Goal: Task Accomplishment & Management: Manage account settings

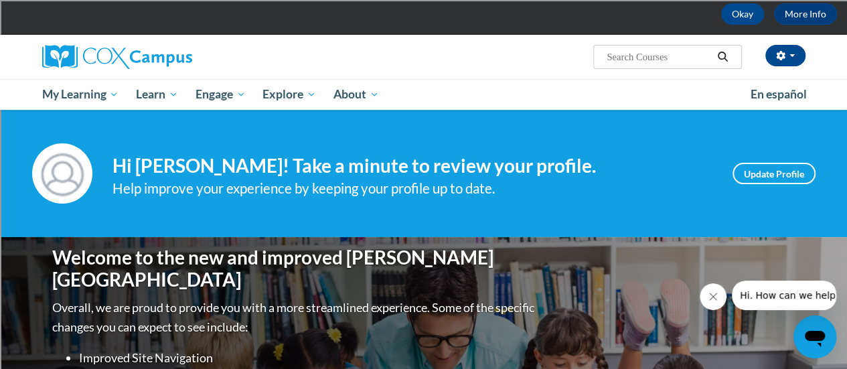
scroll to position [58, 0]
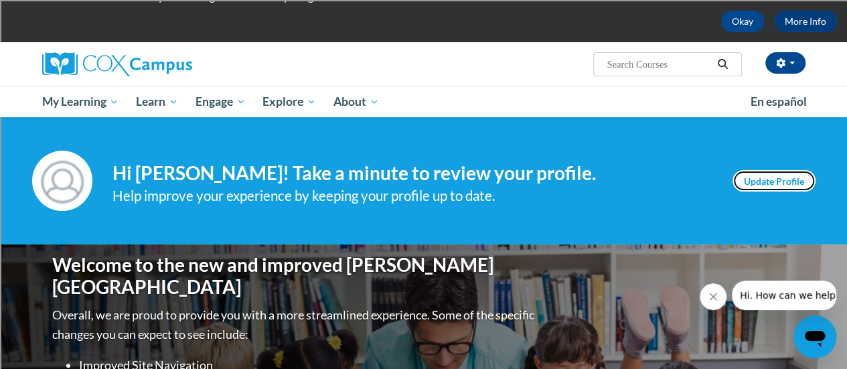
click at [774, 178] on link "Update Profile" at bounding box center [773, 180] width 83 height 21
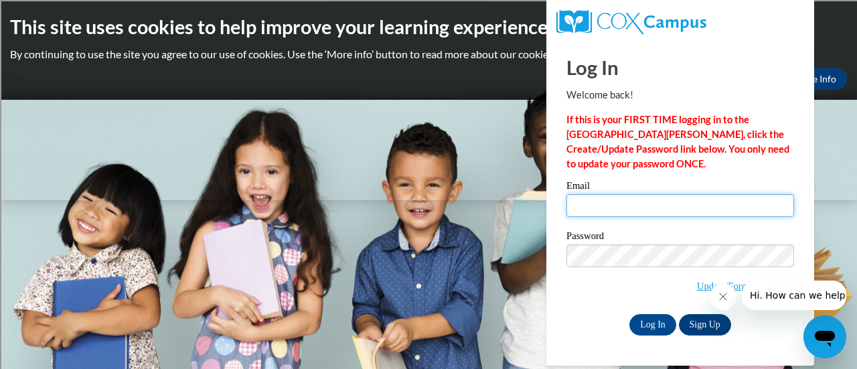
type input "christine.marquardt@rusd.org"
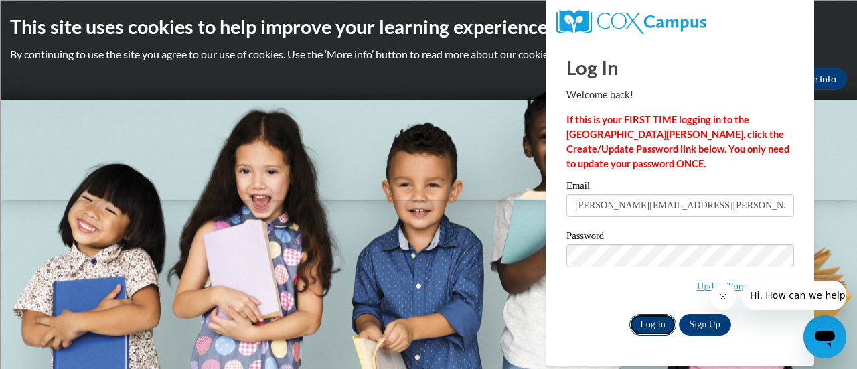
click at [648, 324] on input "Log In" at bounding box center [652, 324] width 47 height 21
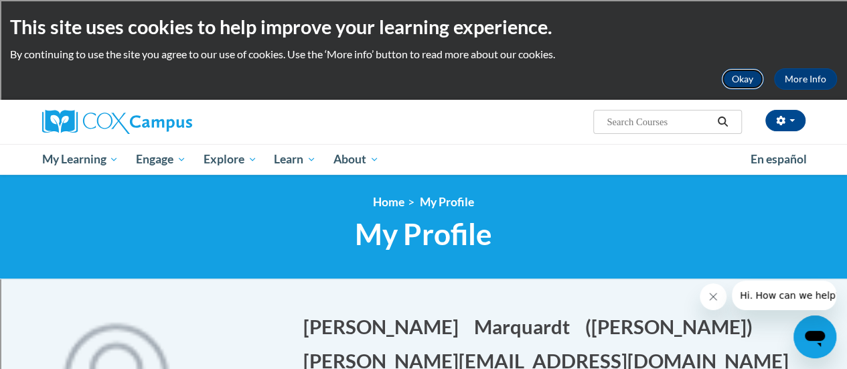
click at [741, 77] on button "Okay" at bounding box center [742, 78] width 43 height 21
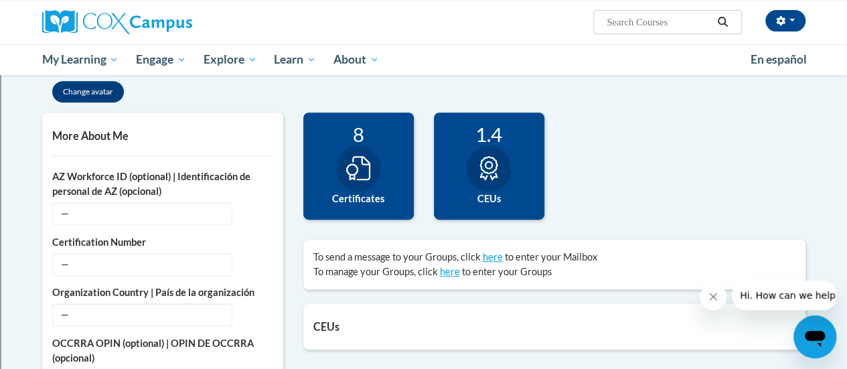
scroll to position [262, 0]
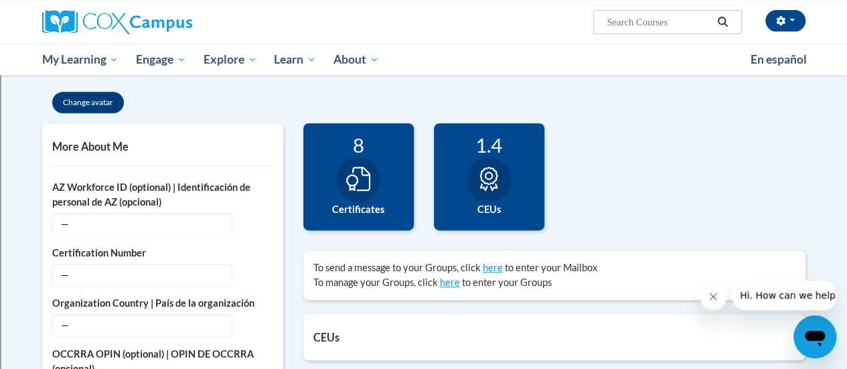
click at [361, 185] on icon at bounding box center [358, 179] width 24 height 24
click at [372, 184] on div at bounding box center [358, 180] width 44 height 46
click at [365, 161] on div at bounding box center [358, 180] width 44 height 46
click at [359, 147] on div "8" at bounding box center [358, 144] width 90 height 23
click at [354, 211] on label "Certificates" at bounding box center [358, 209] width 90 height 15
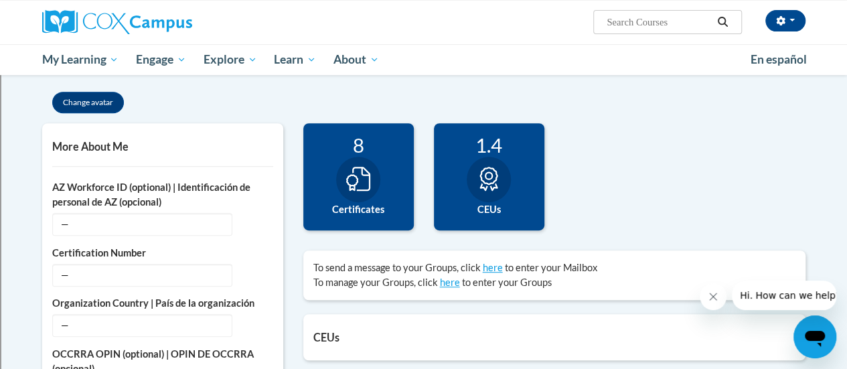
click at [365, 210] on label "Certificates" at bounding box center [358, 209] width 90 height 15
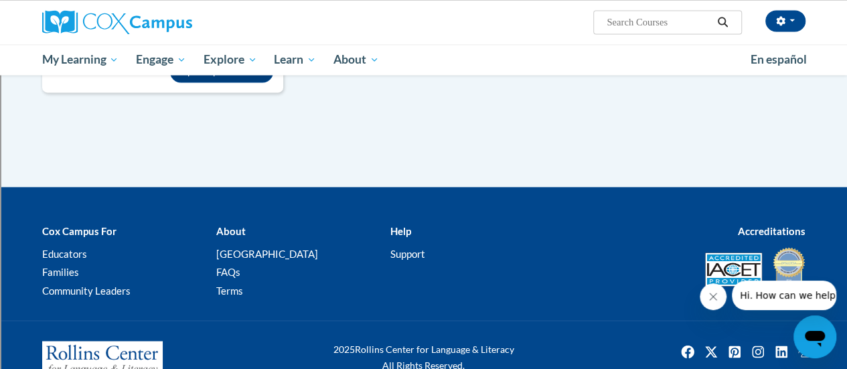
scroll to position [1009, 0]
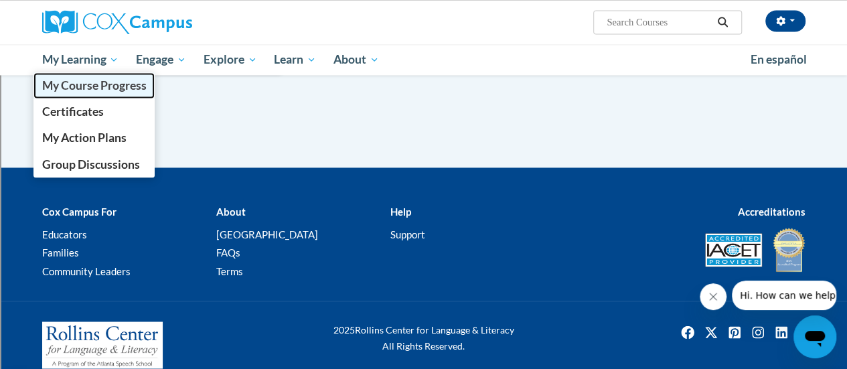
click at [92, 74] on link "My Course Progress" at bounding box center [94, 85] width 122 height 26
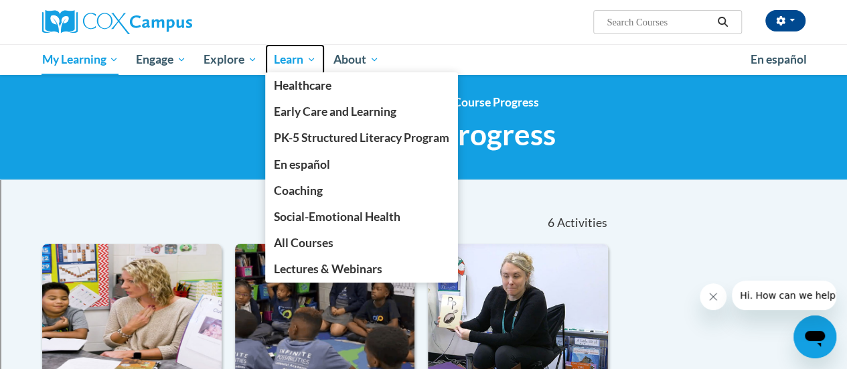
click at [309, 55] on span "Learn" at bounding box center [295, 60] width 42 height 16
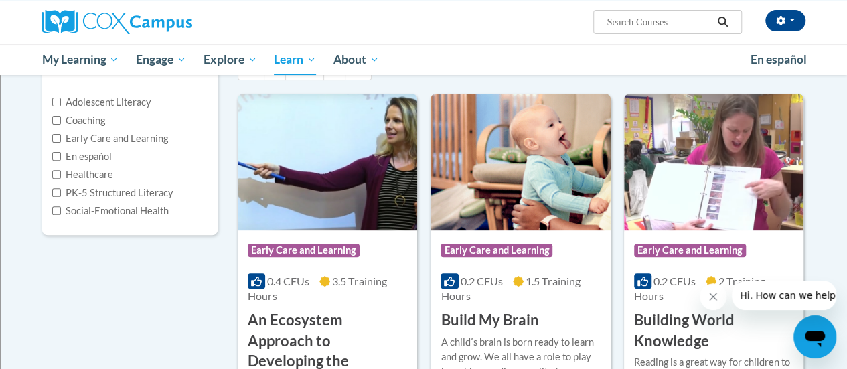
scroll to position [163, 0]
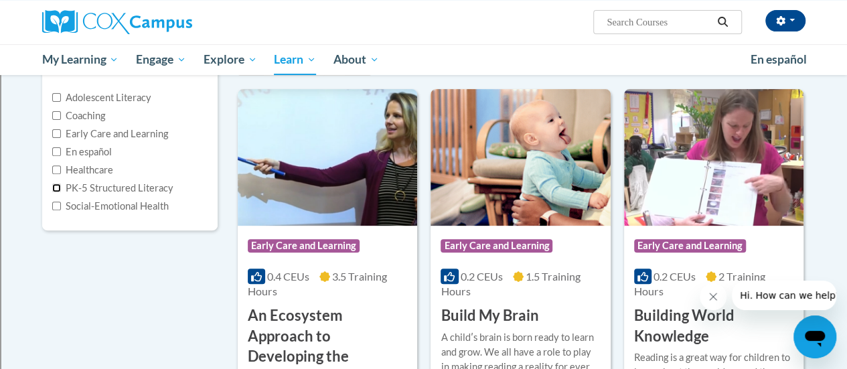
click at [56, 187] on input "PK-5 Structured Literacy" at bounding box center [56, 187] width 9 height 9
checkbox input "true"
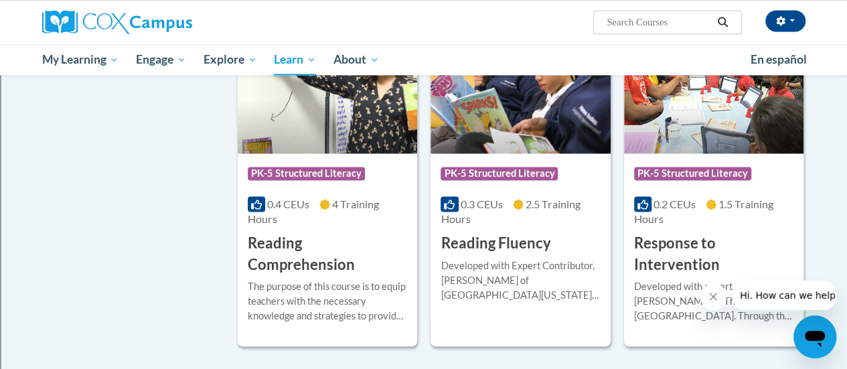
scroll to position [1001, 0]
click at [311, 248] on h3 "Reading Comprehension" at bounding box center [327, 253] width 159 height 41
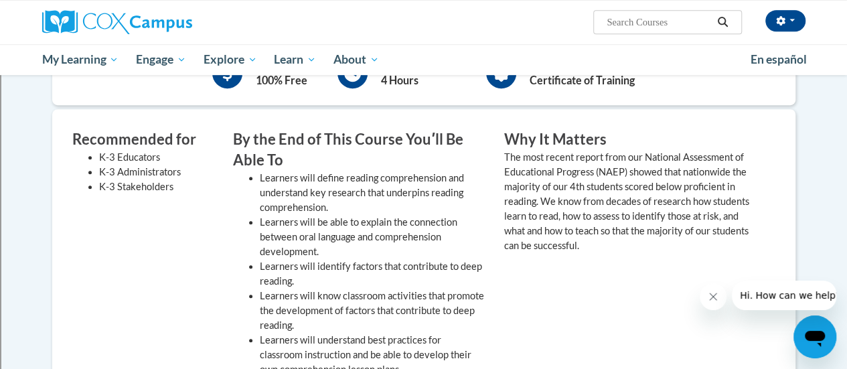
scroll to position [335, 0]
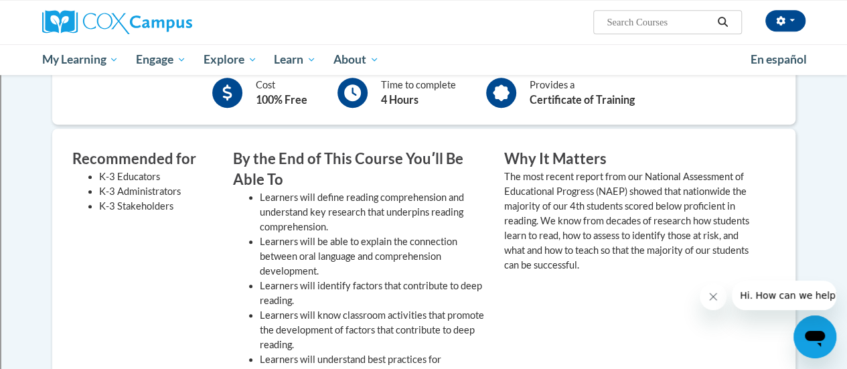
click at [707, 301] on icon "Close message from company" at bounding box center [712, 296] width 11 height 11
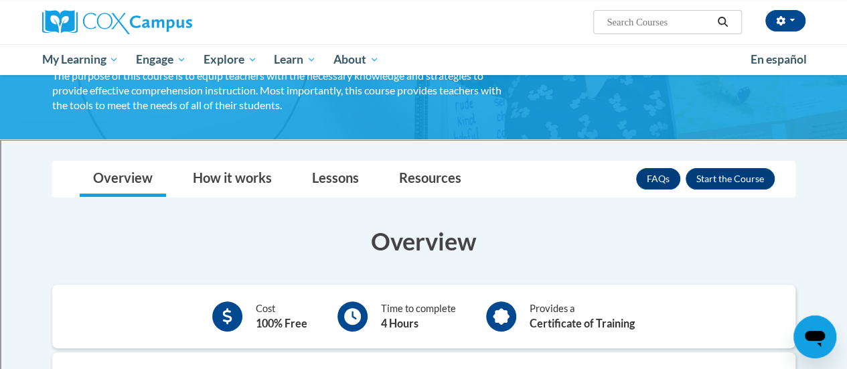
scroll to position [111, 0]
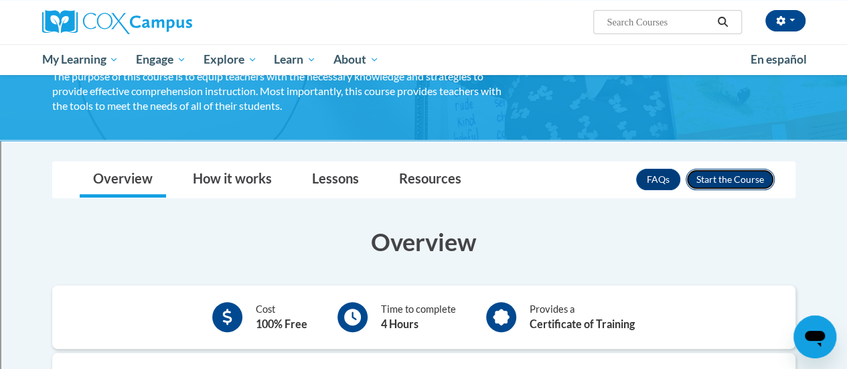
click at [721, 182] on button "Enroll" at bounding box center [729, 179] width 89 height 21
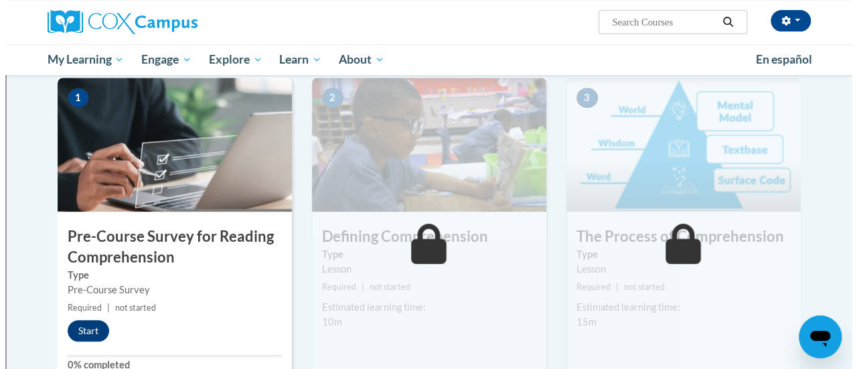
scroll to position [278, 0]
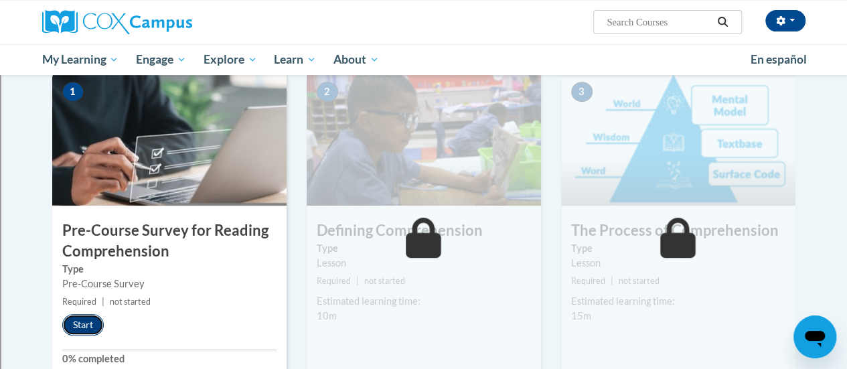
click at [80, 323] on button "Start" at bounding box center [82, 324] width 41 height 21
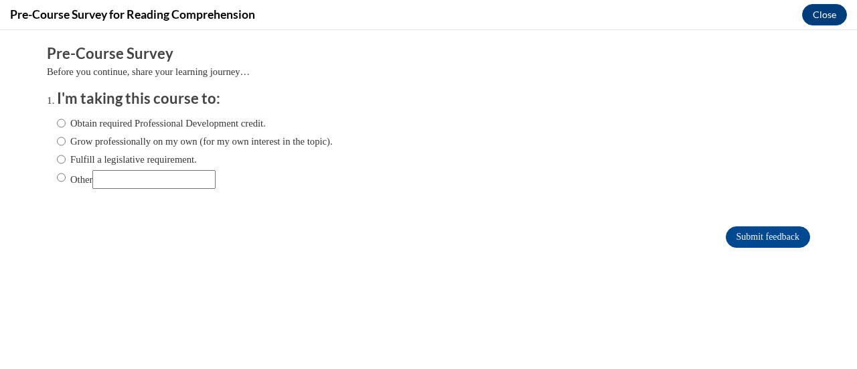
scroll to position [0, 0]
click at [57, 125] on input "Obtain required Professional Development credit." at bounding box center [61, 123] width 9 height 15
radio input "true"
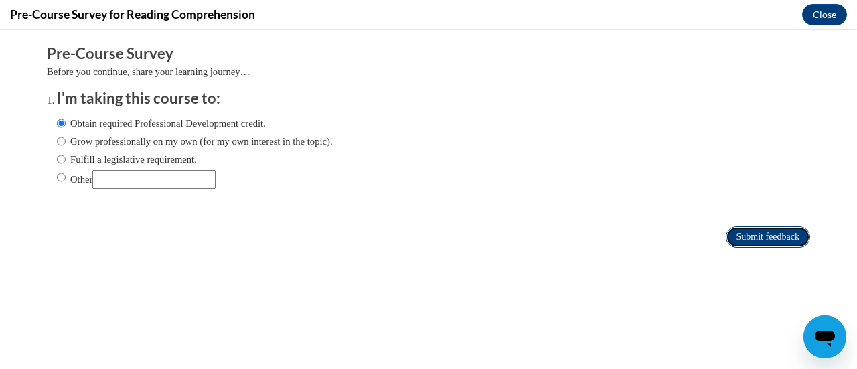
click at [754, 238] on input "Submit feedback" at bounding box center [767, 236] width 84 height 21
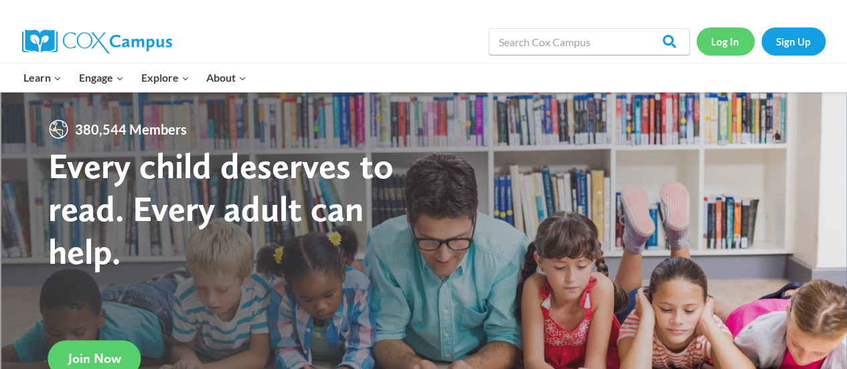
click at [728, 47] on link "Log In" at bounding box center [725, 40] width 58 height 27
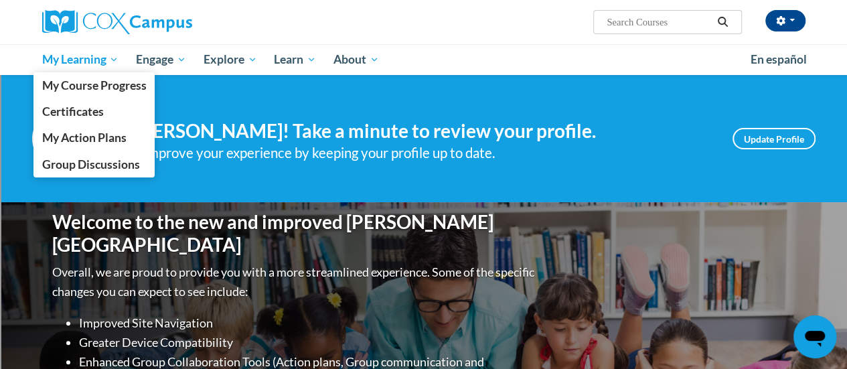
click at [83, 63] on span "My Learning" at bounding box center [79, 60] width 77 height 16
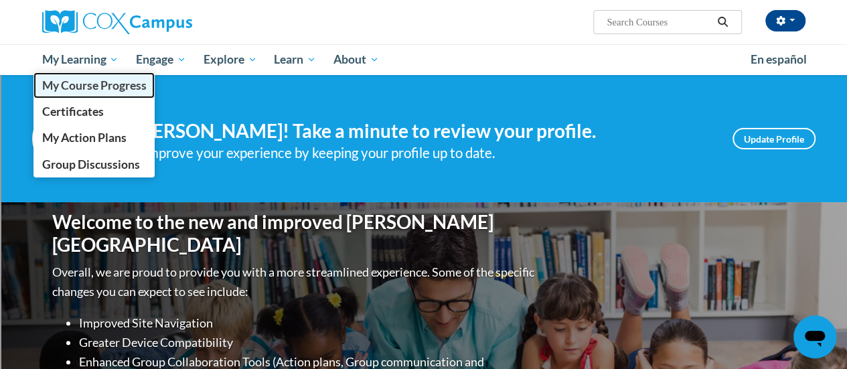
click at [68, 89] on span "My Course Progress" at bounding box center [93, 85] width 104 height 14
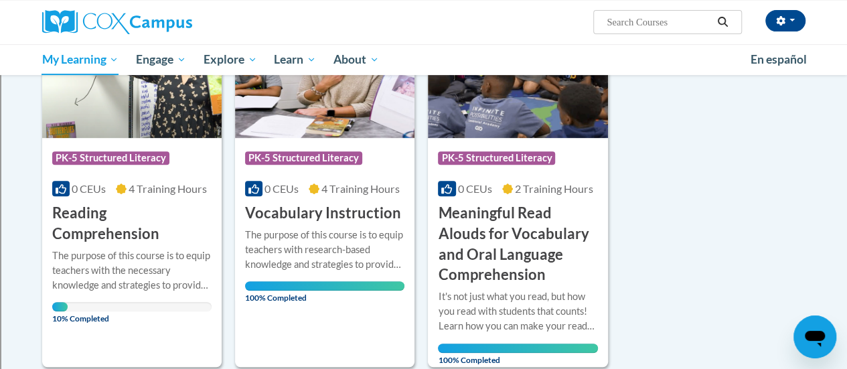
scroll to position [245, 0]
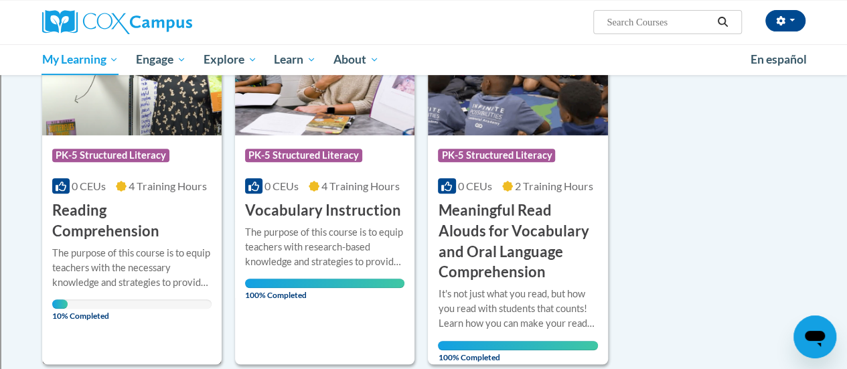
click at [106, 213] on h3 "Reading Comprehension" at bounding box center [131, 220] width 159 height 41
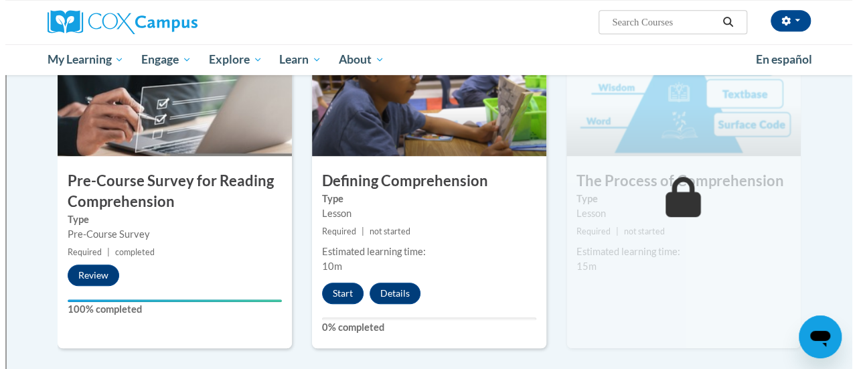
scroll to position [329, 0]
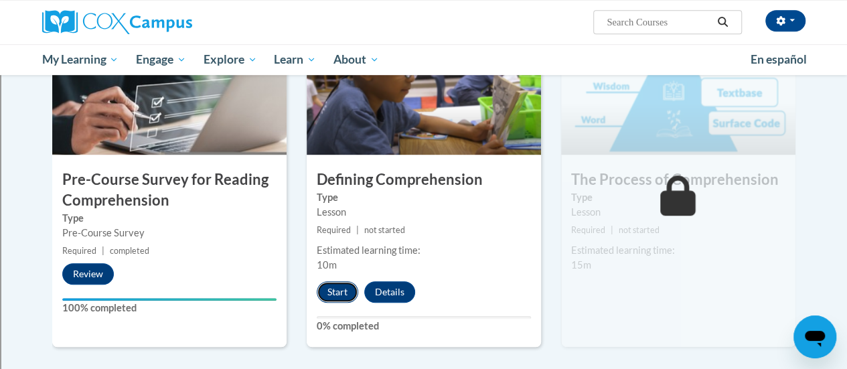
click at [340, 289] on button "Start" at bounding box center [337, 291] width 41 height 21
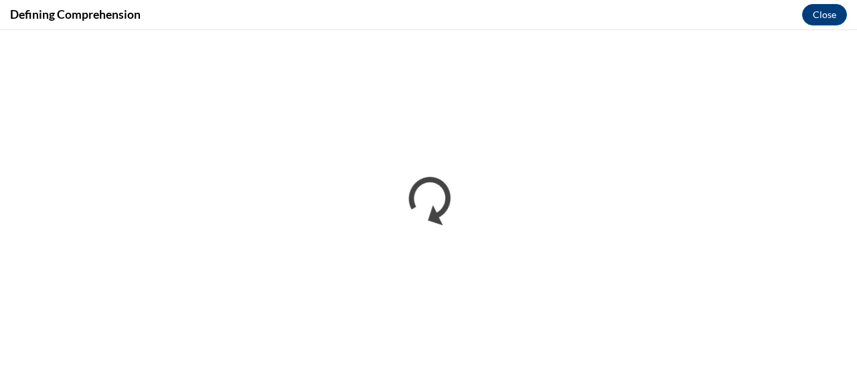
scroll to position [0, 0]
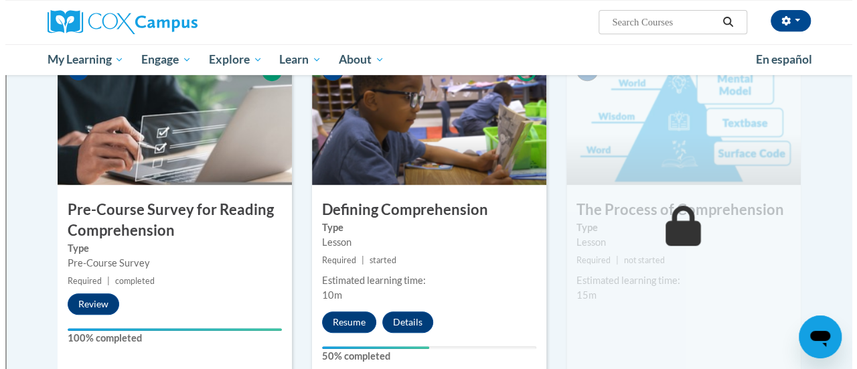
scroll to position [305, 0]
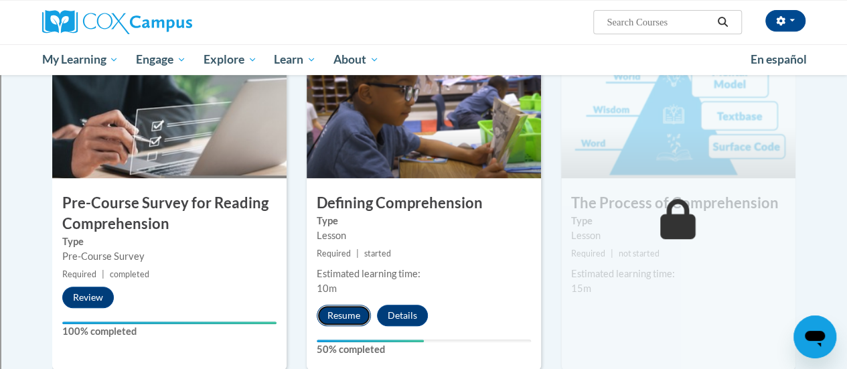
click at [341, 311] on button "Resume" at bounding box center [344, 315] width 54 height 21
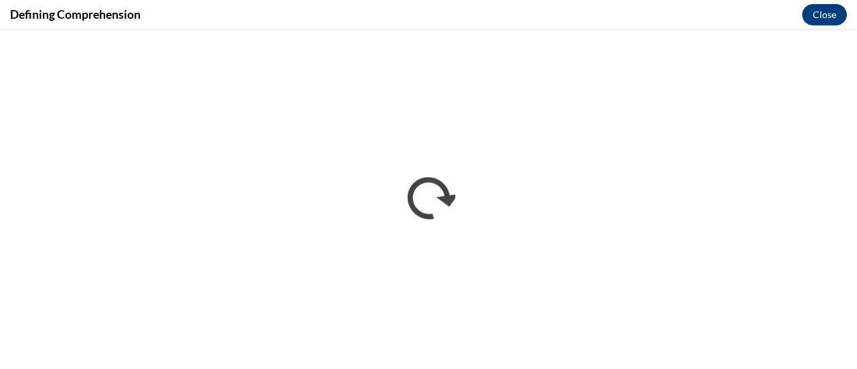
scroll to position [0, 0]
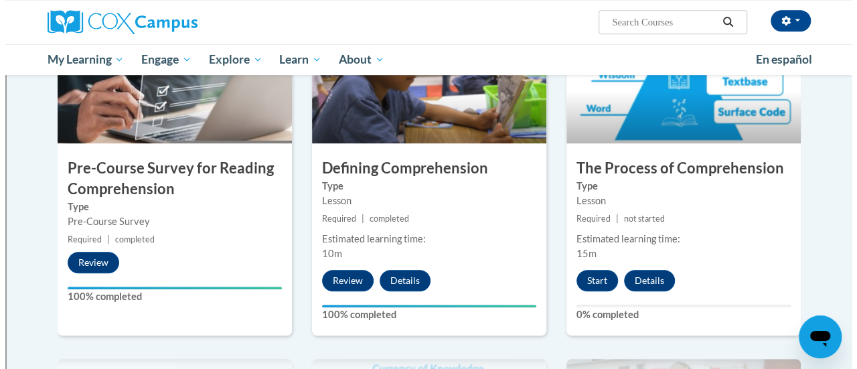
scroll to position [341, 0]
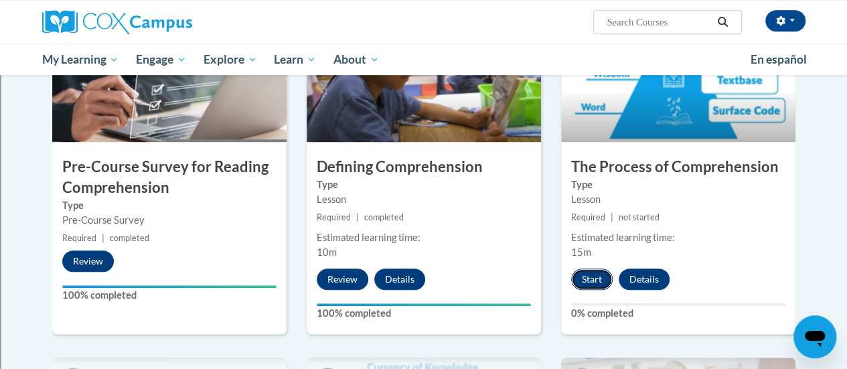
click at [590, 276] on button "Start" at bounding box center [591, 278] width 41 height 21
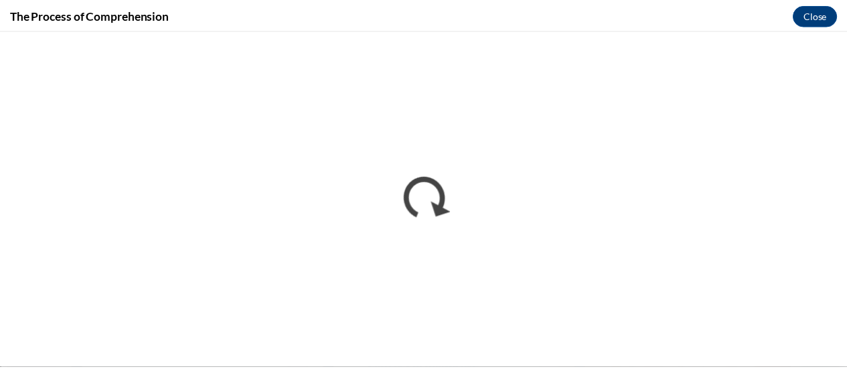
scroll to position [0, 0]
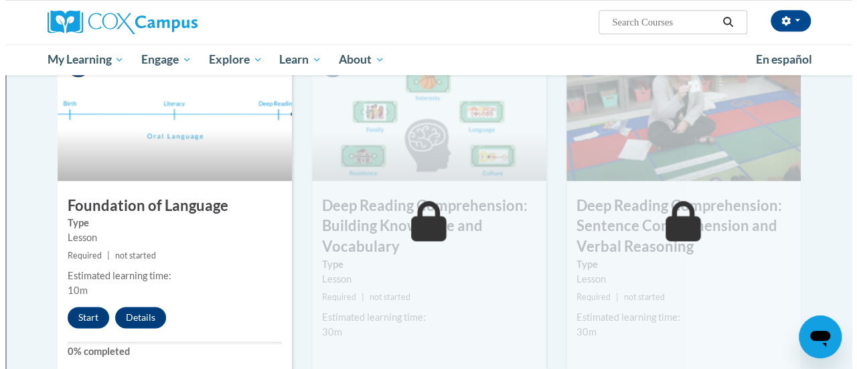
scroll to position [652, 0]
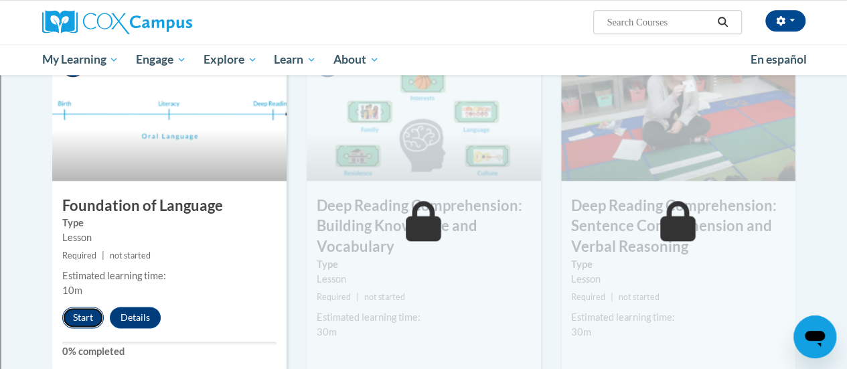
click at [82, 315] on button "Start" at bounding box center [82, 317] width 41 height 21
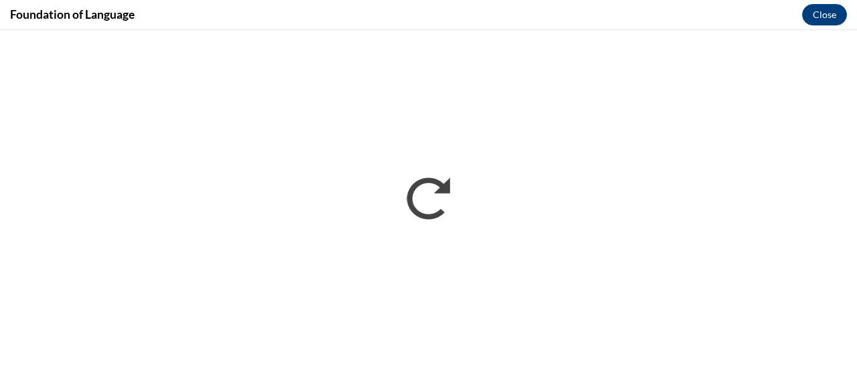
scroll to position [0, 0]
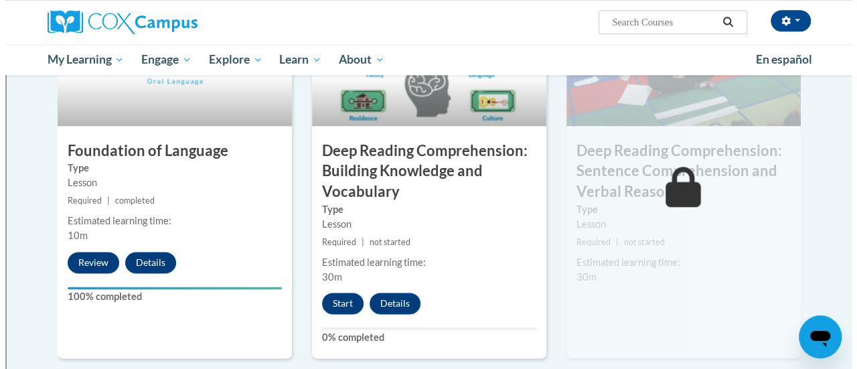
scroll to position [738, 0]
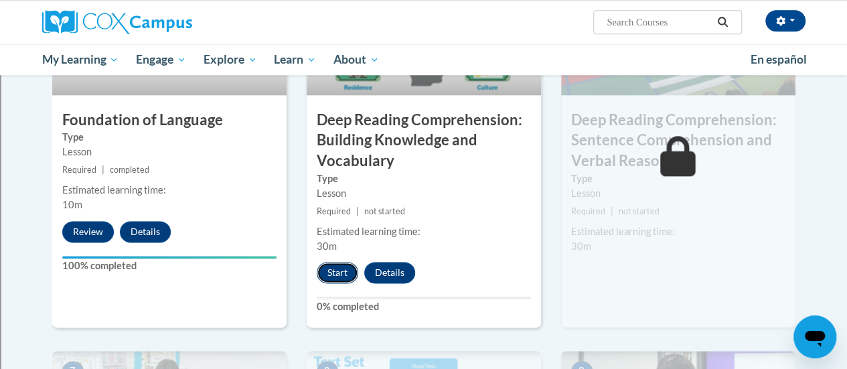
click at [333, 274] on button "Start" at bounding box center [337, 272] width 41 height 21
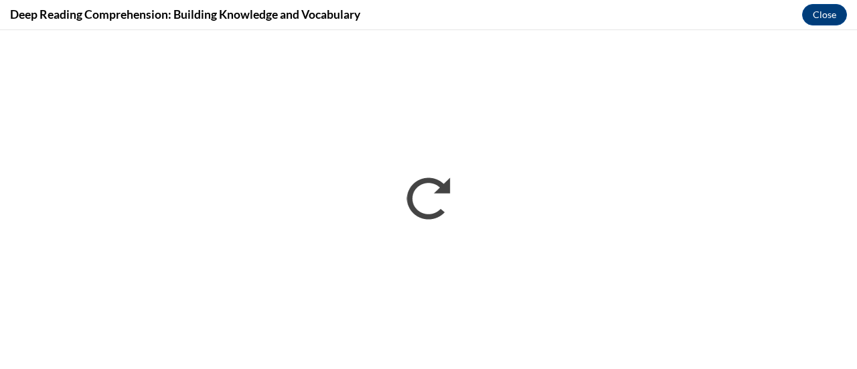
scroll to position [0, 0]
